Goal: Task Accomplishment & Management: Manage account settings

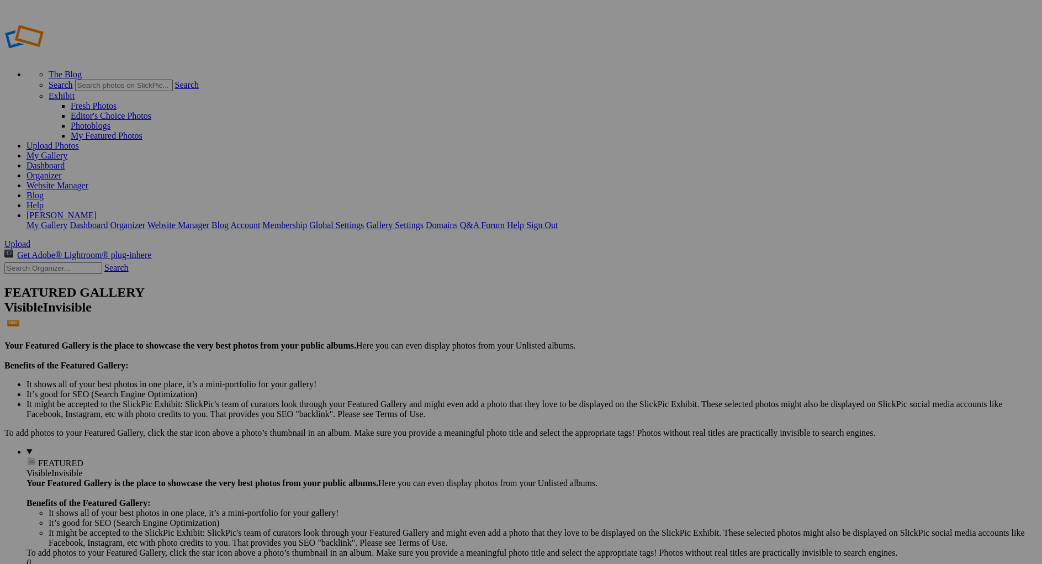
type input "2002 Ford Excursion"
